Goal: Task Accomplishment & Management: Complete application form

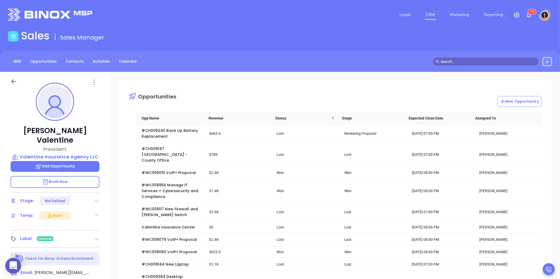
scroll to position [153, 0]
click at [429, 19] on link "CRM" at bounding box center [430, 14] width 14 height 11
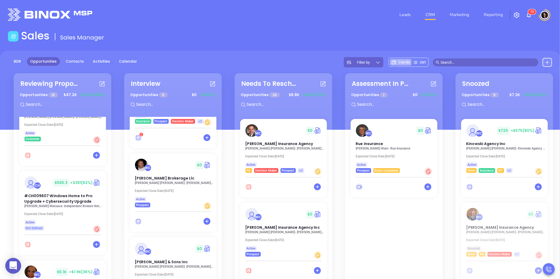
scroll to position [211, 0]
click at [45, 192] on span "#CH009607 Windows Home to Pro Upgrade + Cybersecurity Upgrade" at bounding box center [58, 197] width 70 height 11
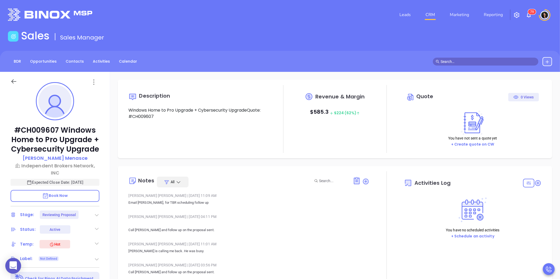
type input "[DATE]"
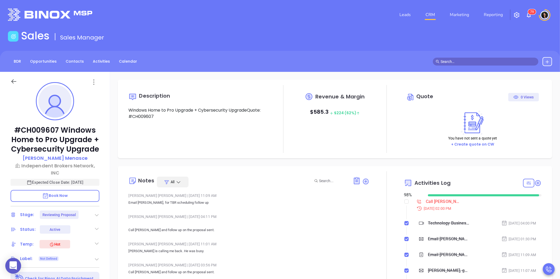
scroll to position [153, 0]
type input "[PERSON_NAME]"
click at [436, 203] on div "Call [PERSON_NAME] proposal review - [PERSON_NAME]" at bounding box center [444, 202] width 36 height 8
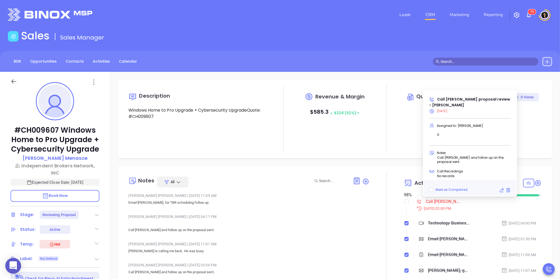
click at [501, 191] on icon at bounding box center [501, 190] width 5 height 5
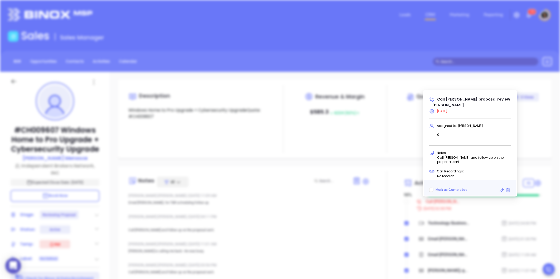
type input "[DATE]"
type input "Call [PERSON_NAME] proposal review - [PERSON_NAME]"
type input "Call"
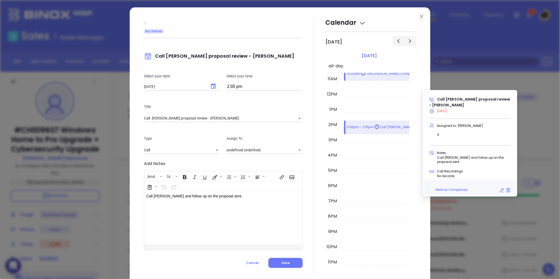
type input "[PERSON_NAME]"
click at [210, 86] on icon "Choose date, selected date is Aug 28, 2025" at bounding box center [213, 86] width 6 height 6
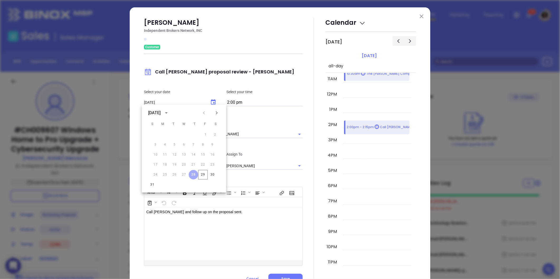
click at [218, 113] on icon "Next month" at bounding box center [217, 113] width 6 height 6
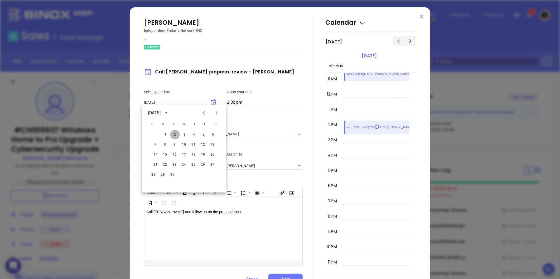
click at [175, 136] on button "2" at bounding box center [174, 134] width 9 height 9
type input "[DATE]"
click at [303, 188] on div at bounding box center [314, 151] width 23 height 266
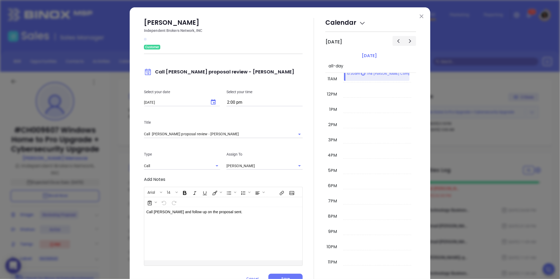
scroll to position [23, 0]
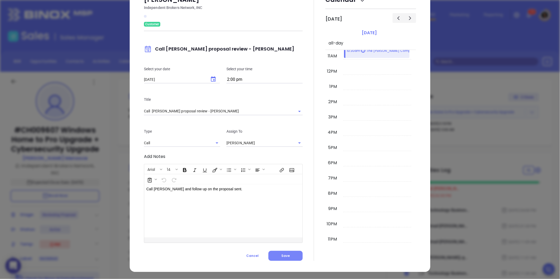
click at [287, 257] on span "Save" at bounding box center [285, 256] width 8 height 4
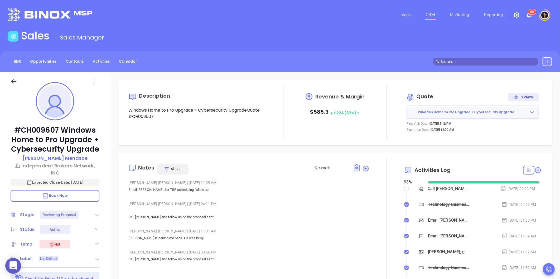
click at [428, 12] on link "CRM" at bounding box center [430, 14] width 14 height 11
